Goal: Task Accomplishment & Management: Use online tool/utility

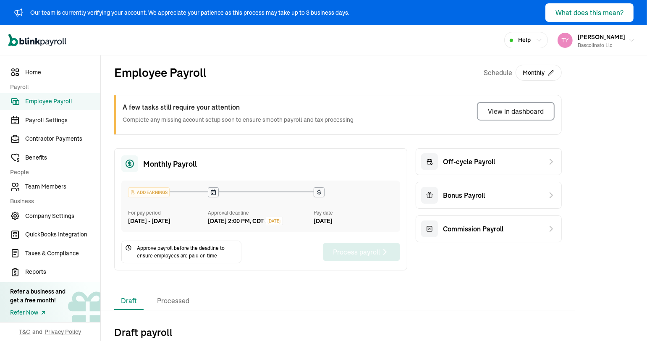
click at [143, 193] on div "ADD EARNINGS" at bounding box center [148, 192] width 41 height 9
click at [143, 192] on div "ADD EARNINGS" at bounding box center [148, 192] width 41 height 9
click at [281, 220] on span "[DATE]" at bounding box center [274, 221] width 13 height 6
click at [53, 185] on span "Team Members" at bounding box center [62, 186] width 75 height 9
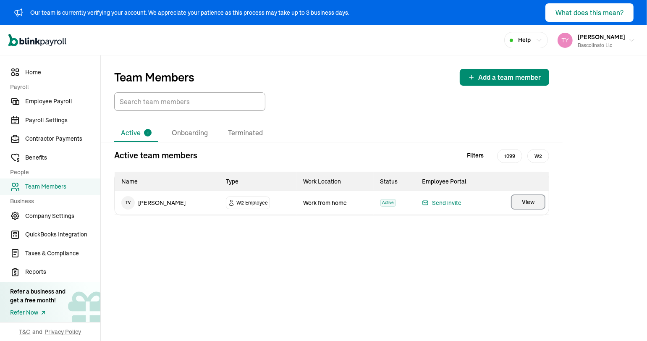
click at [537, 203] on button "View" at bounding box center [528, 201] width 34 height 15
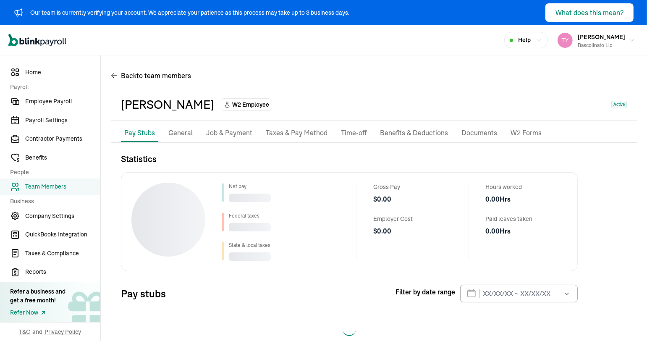
select select "2025"
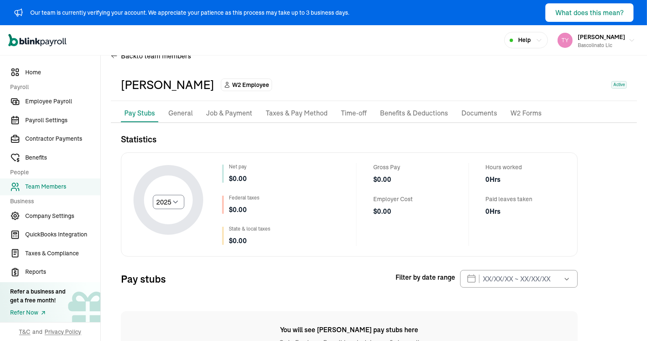
scroll to position [57, 0]
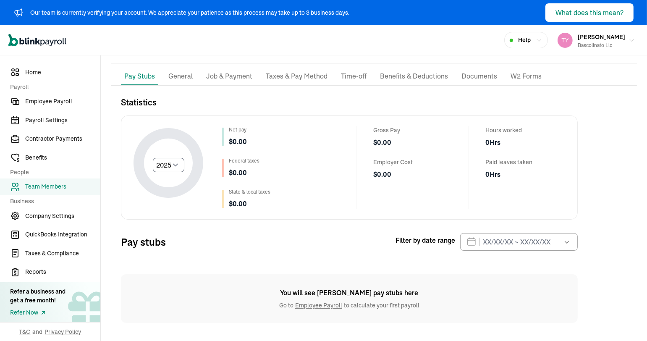
click at [174, 76] on p "General" at bounding box center [180, 76] width 24 height 11
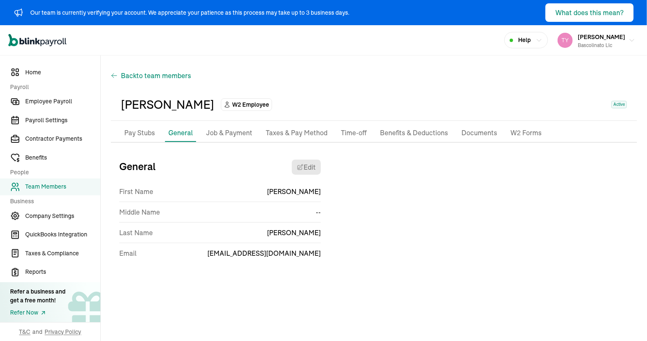
scroll to position [0, 0]
click at [223, 133] on p "Job & Payment" at bounding box center [229, 133] width 46 height 11
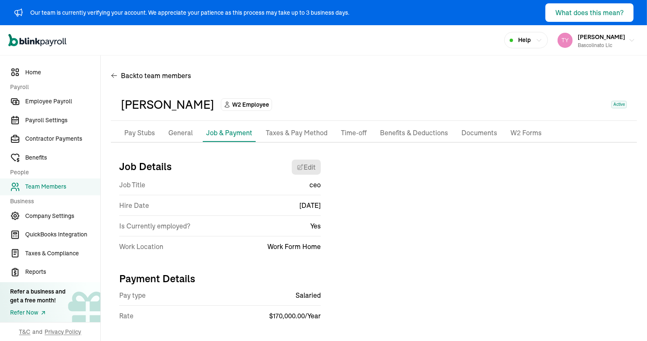
click at [301, 136] on p "Taxes & Pay Method" at bounding box center [297, 133] width 62 height 11
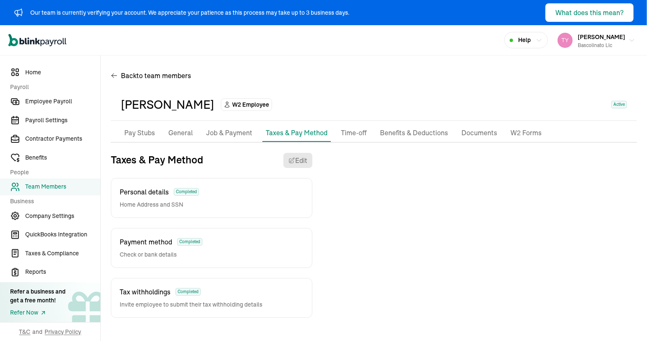
click at [352, 132] on p "Time-off" at bounding box center [354, 133] width 26 height 11
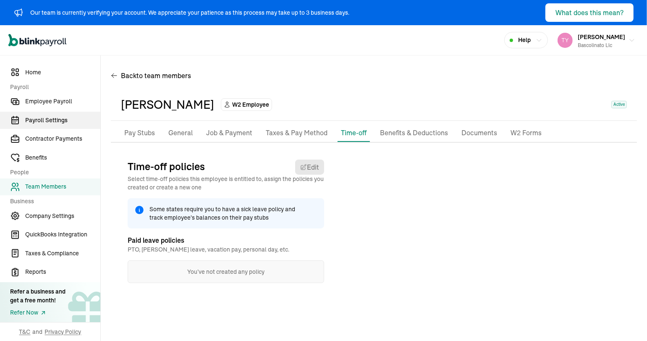
click at [53, 121] on span "Payroll Settings" at bounding box center [62, 120] width 75 height 9
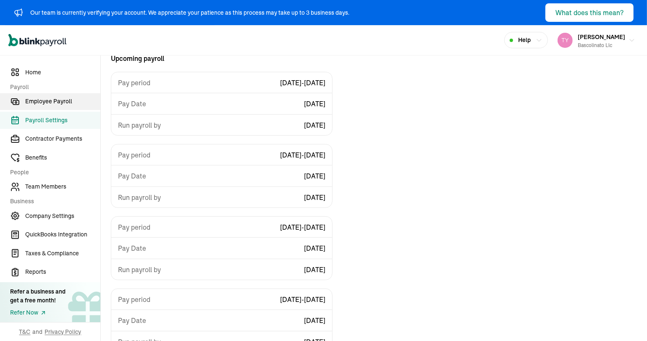
scroll to position [101, 0]
click at [52, 104] on span "Employee Payroll" at bounding box center [62, 101] width 75 height 9
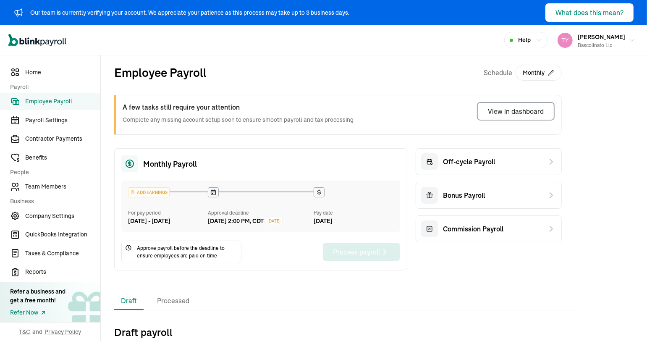
scroll to position [71, 0]
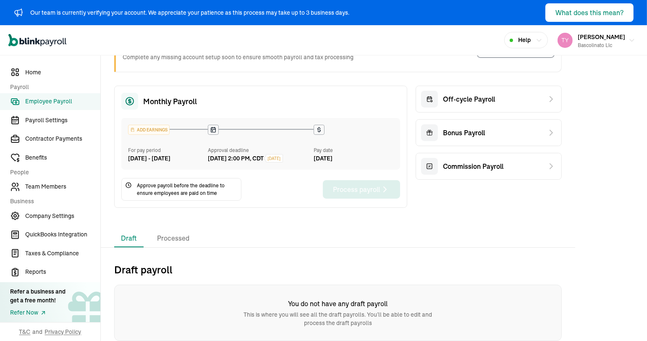
click at [315, 329] on div "You do not have any draft payroll This is where you will see all the draft payr…" at bounding box center [337, 313] width 447 height 56
click at [178, 203] on div "Monthly Payroll ADD EARNINGS For pay period [DATE] - [DATE] Approval deadline […" at bounding box center [260, 147] width 293 height 122
click at [183, 193] on span "Approve payroll before the deadline to ensure employees are paid on time" at bounding box center [187, 189] width 101 height 15
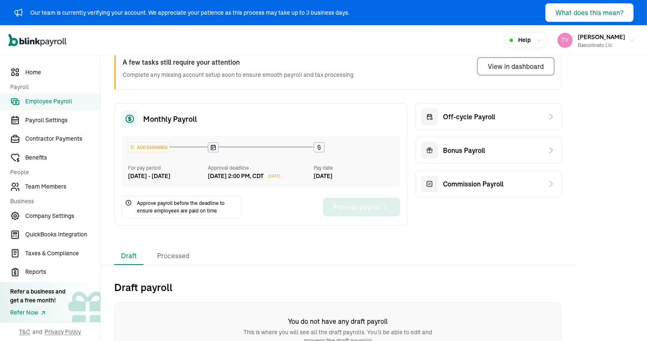
scroll to position [0, 0]
